Goal: Check status: Check status

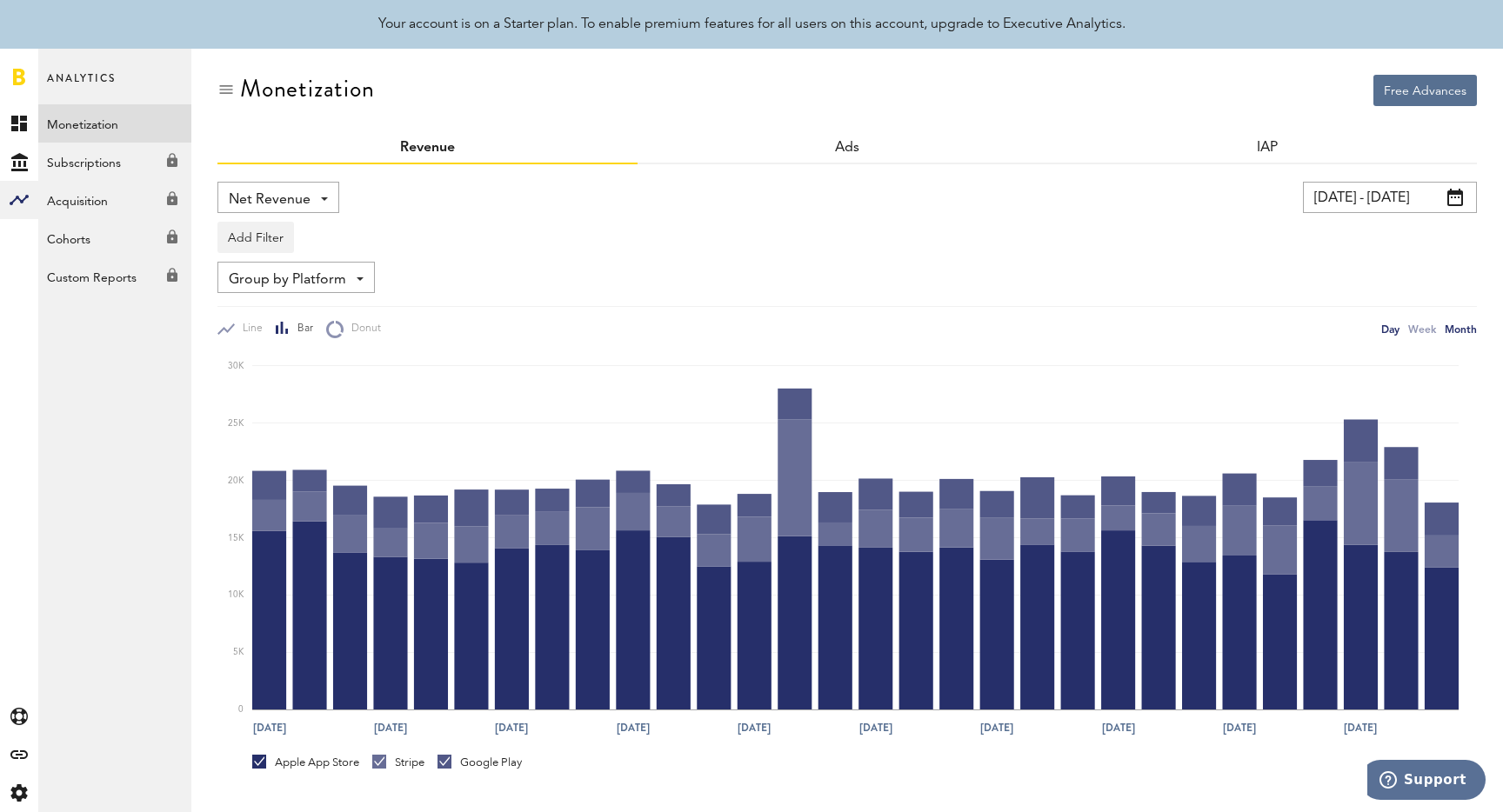
click at [1464, 339] on icon "[DATE] [DATE] [DATE] Aug [DATE] Aug [DATE] Aug [DATE] Aug 28 0 5K 10K 15K 20K 2…" at bounding box center [847, 542] width 1259 height 406
click at [1464, 335] on div "Month" at bounding box center [1461, 329] width 33 height 19
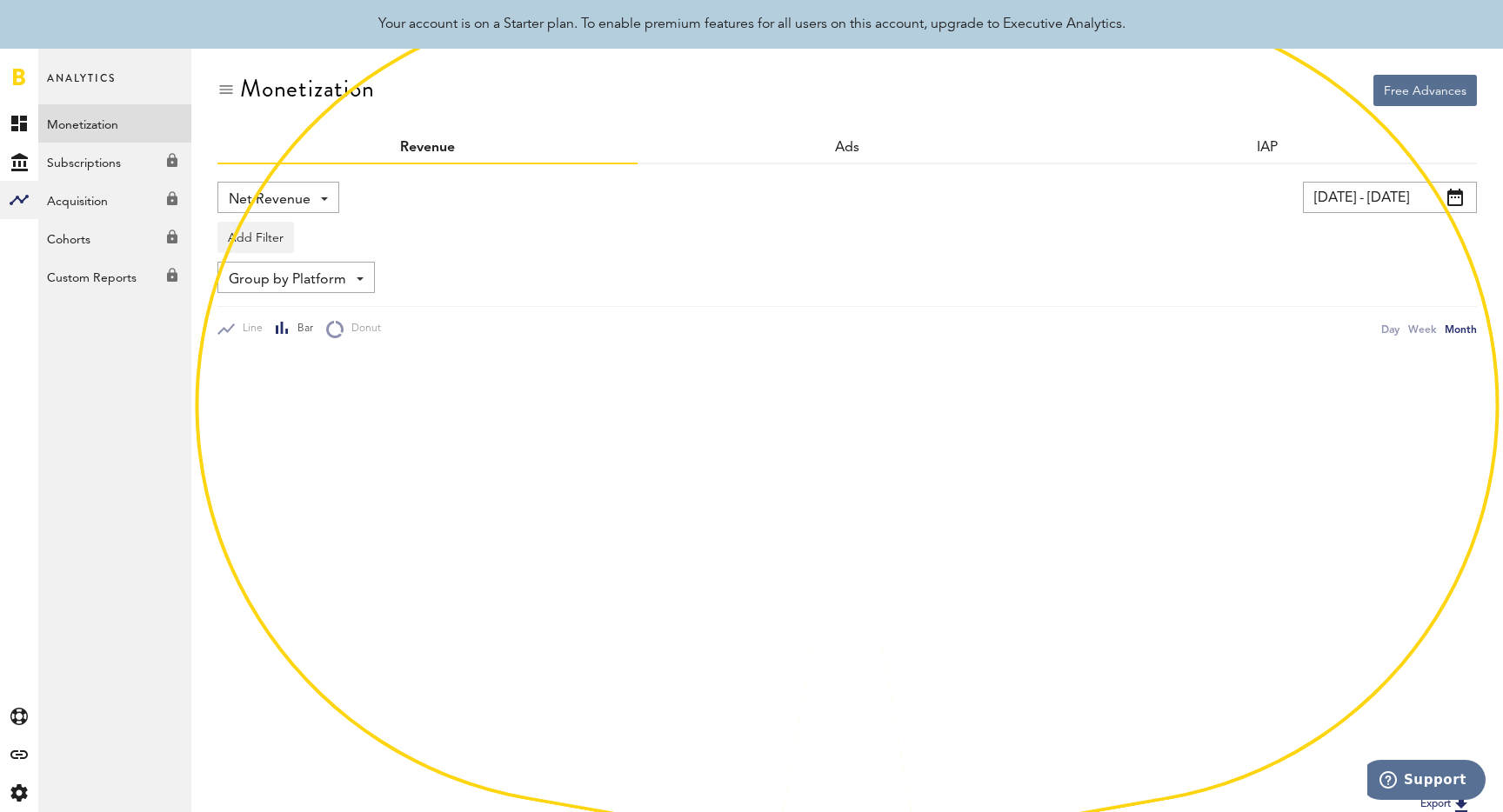
click at [1406, 217] on div "Add Filter Platforms Apps" at bounding box center [847, 233] width 1259 height 40
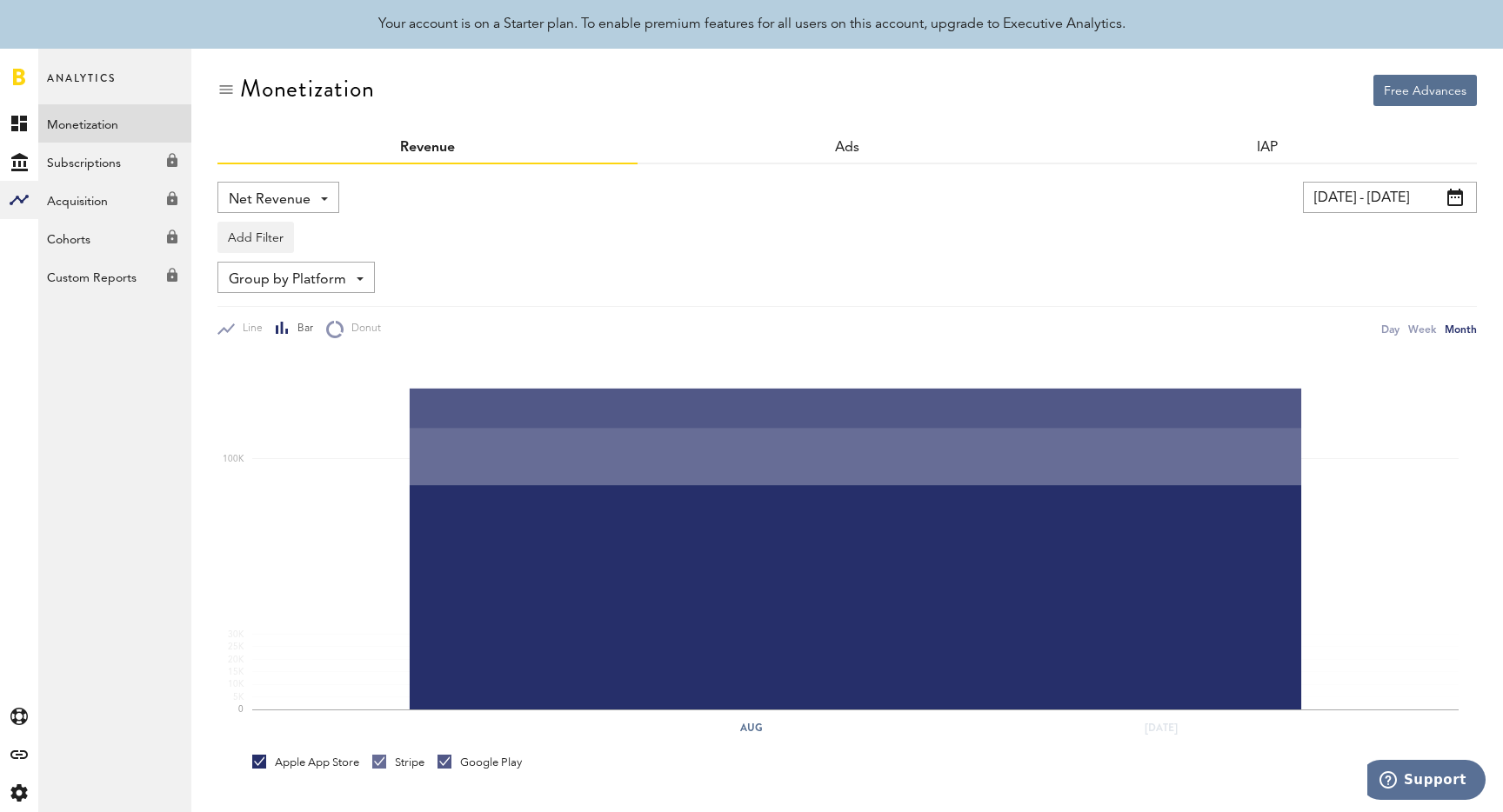
click at [1396, 204] on input "[DATE] - [DATE]" at bounding box center [1390, 197] width 174 height 32
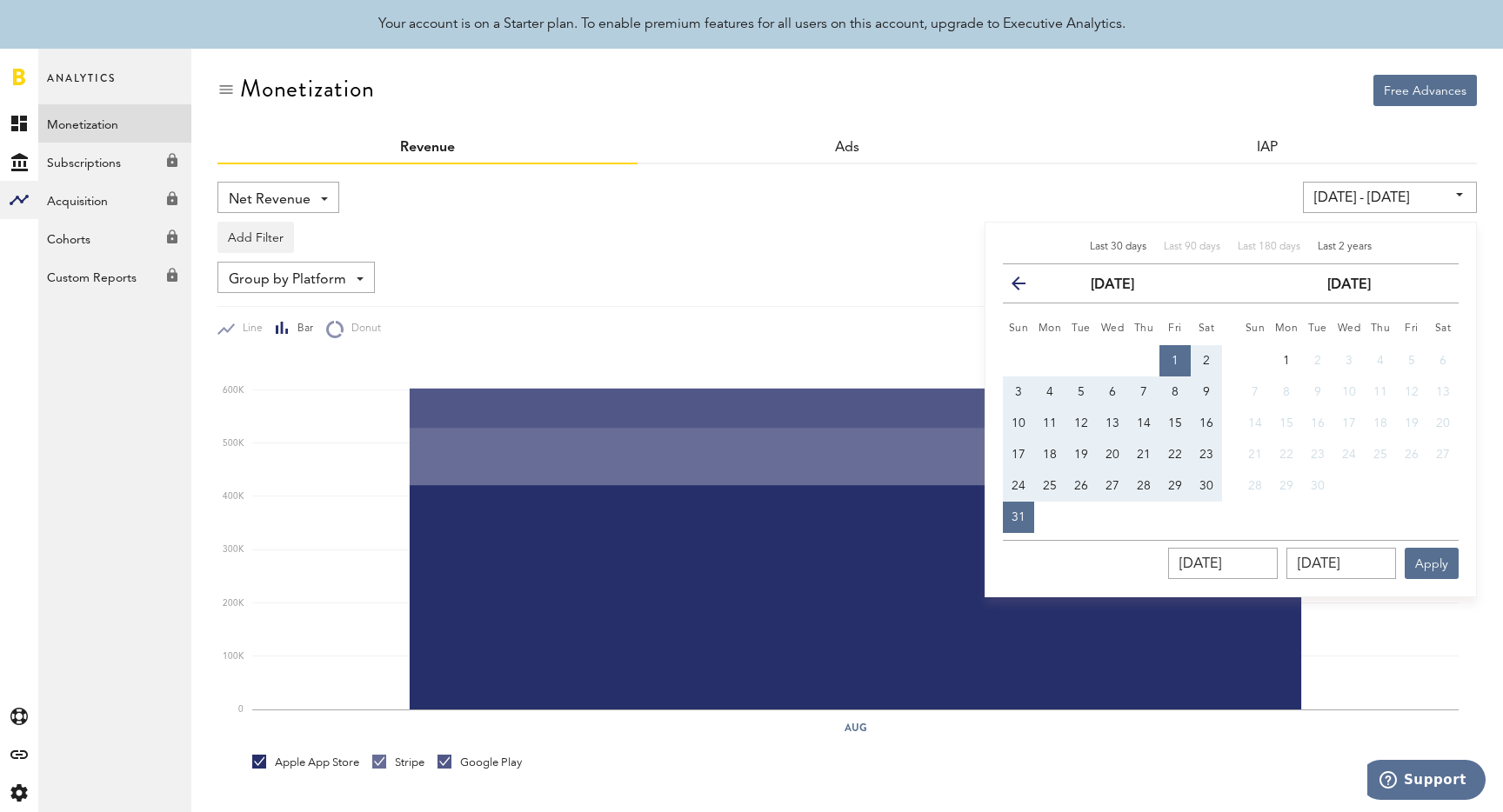
click at [1360, 244] on span "Last 2 years" at bounding box center [1345, 247] width 54 height 11
type input "[DATE] - [DATE]"
type input "[DATE]"
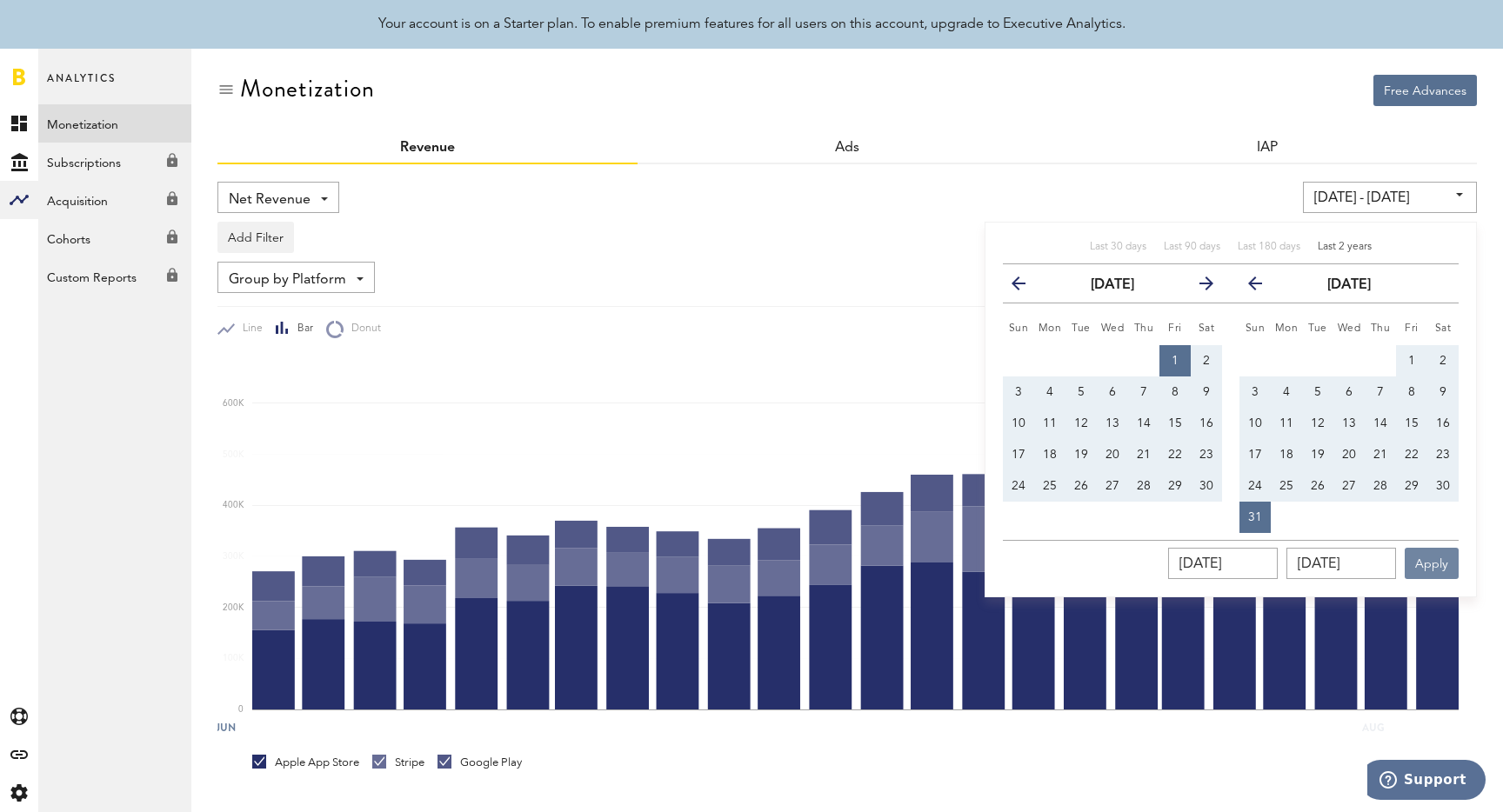
click at [1427, 552] on button "Apply" at bounding box center [1432, 563] width 54 height 32
